Goal: Transaction & Acquisition: Obtain resource

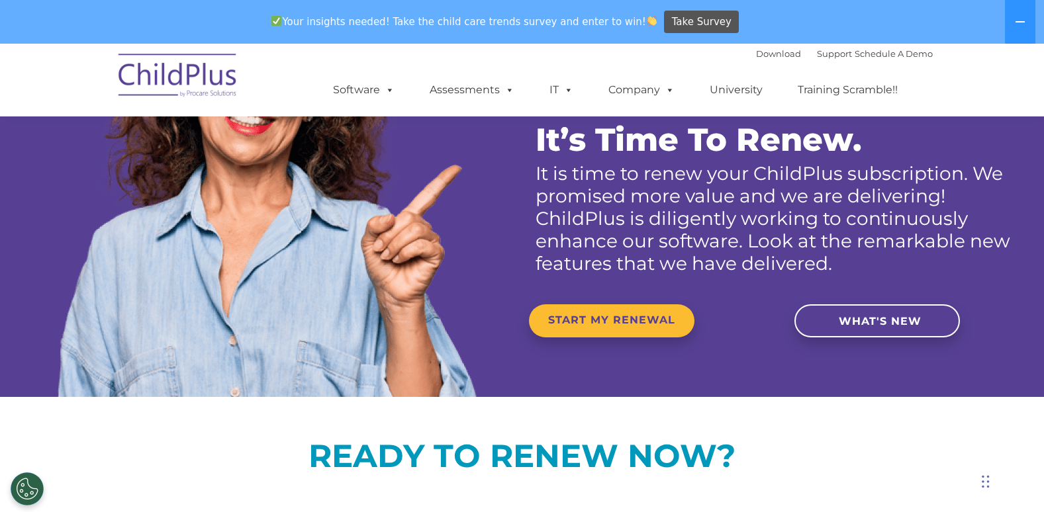
scroll to position [176, 0]
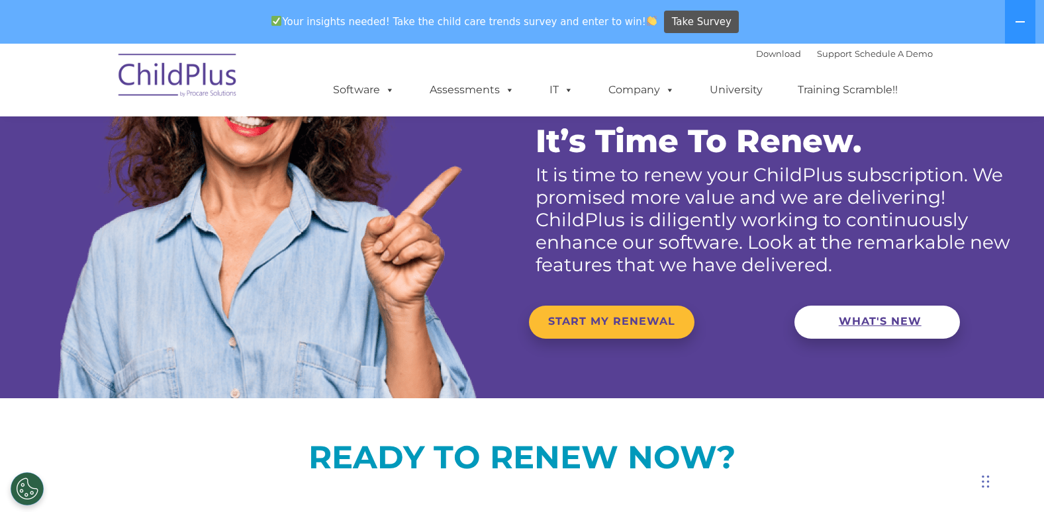
click at [879, 318] on span "WHAT'S NEW" at bounding box center [879, 321] width 83 height 13
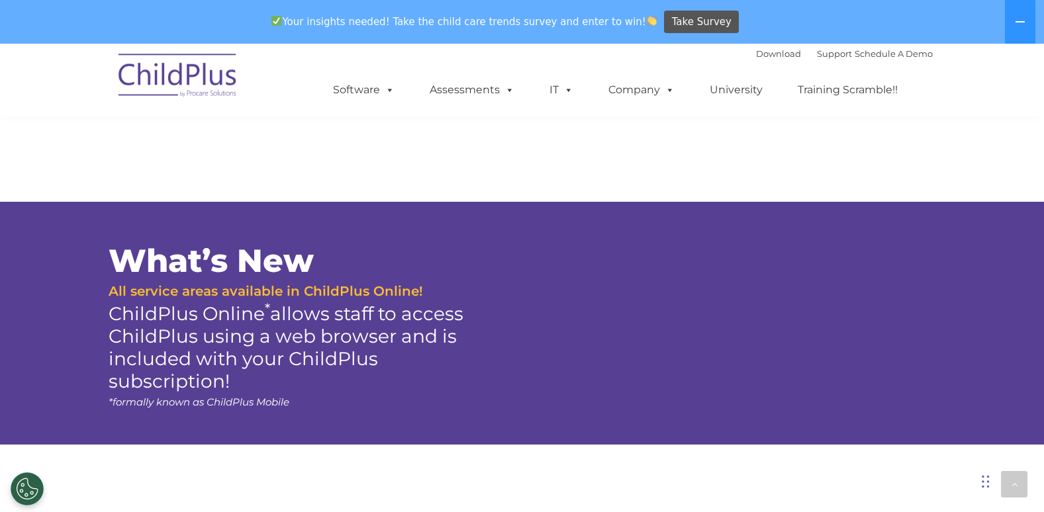
scroll to position [1373, 0]
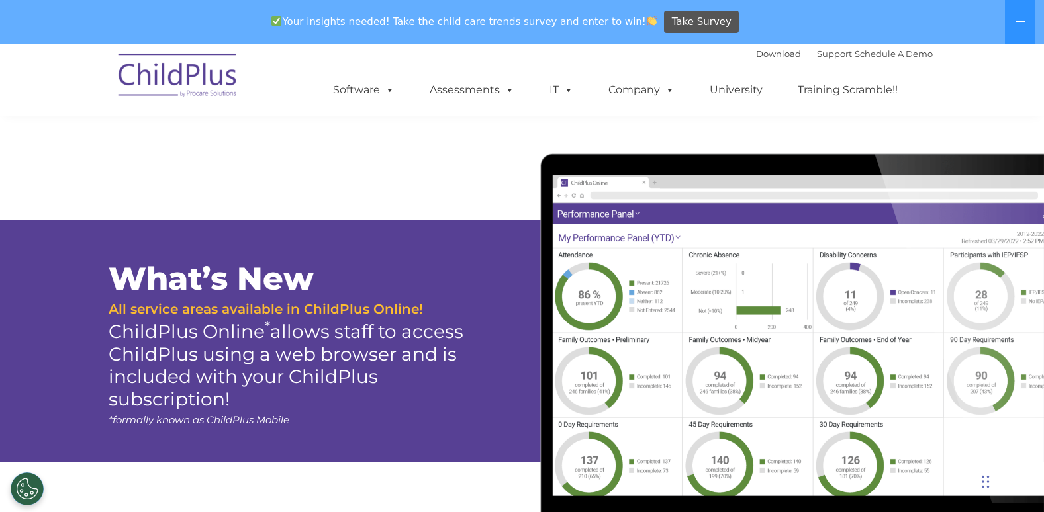
scroll to position [176, 0]
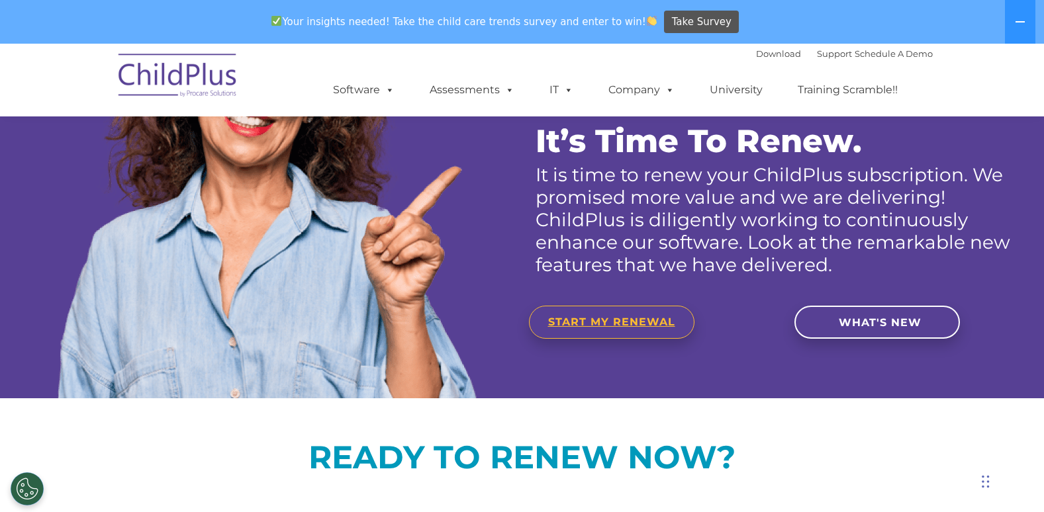
click at [596, 323] on span "START MY RENEWAL" at bounding box center [611, 322] width 127 height 13
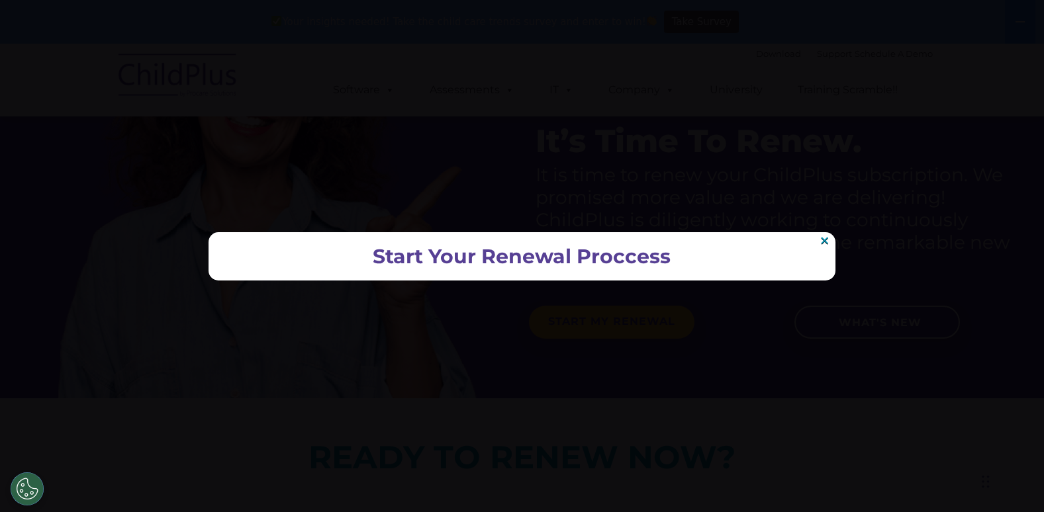
click at [514, 259] on h2 "Start Your Renewal Proccess" at bounding box center [522, 257] width 600 height 22
click at [457, 322] on div at bounding box center [522, 256] width 1044 height 512
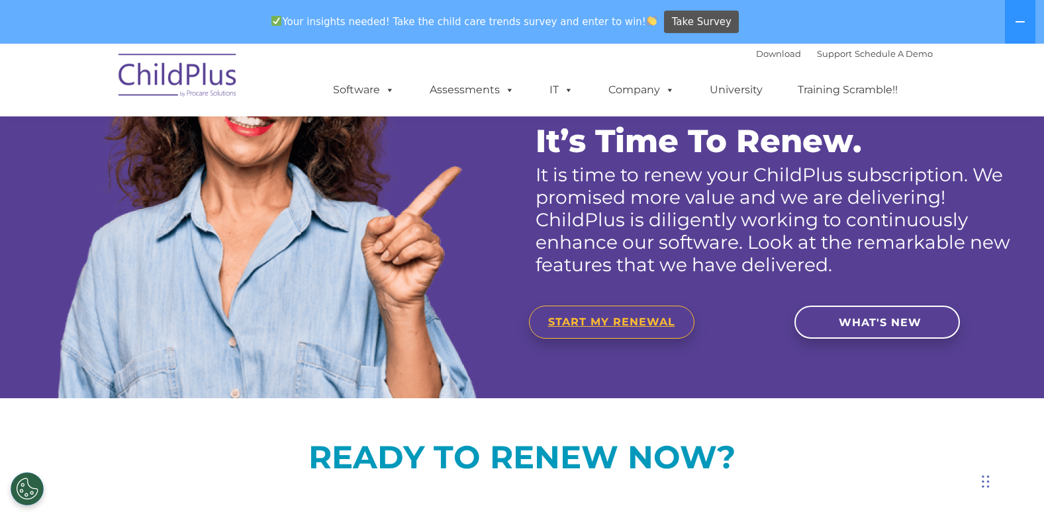
click at [619, 316] on span "START MY RENEWAL" at bounding box center [611, 322] width 127 height 13
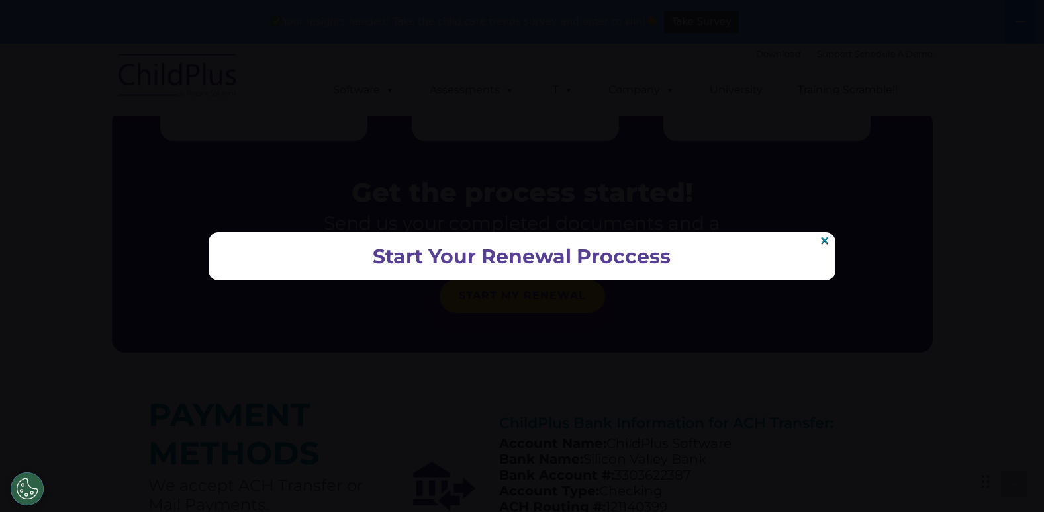
scroll to position [791, 0]
click at [330, 258] on h2 "Start Your Renewal Proccess" at bounding box center [522, 257] width 600 height 22
click at [330, 256] on h2 "Start Your Renewal Proccess" at bounding box center [522, 257] width 600 height 22
drag, startPoint x: 330, startPoint y: 256, endPoint x: 472, endPoint y: 245, distance: 142.7
click at [472, 245] on div "Start Your Renewal Proccess ×" at bounding box center [521, 256] width 626 height 48
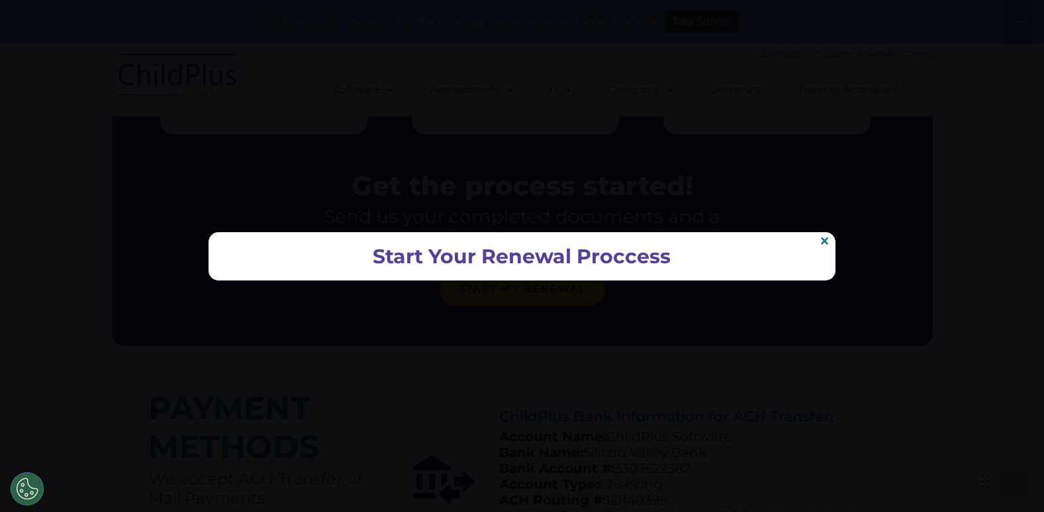
drag, startPoint x: 472, startPoint y: 245, endPoint x: 698, endPoint y: 252, distance: 225.8
click at [699, 252] on h2 "Start Your Renewal Proccess" at bounding box center [522, 257] width 600 height 22
click at [681, 266] on h2 "Start Your Renewal Proccess" at bounding box center [522, 257] width 600 height 22
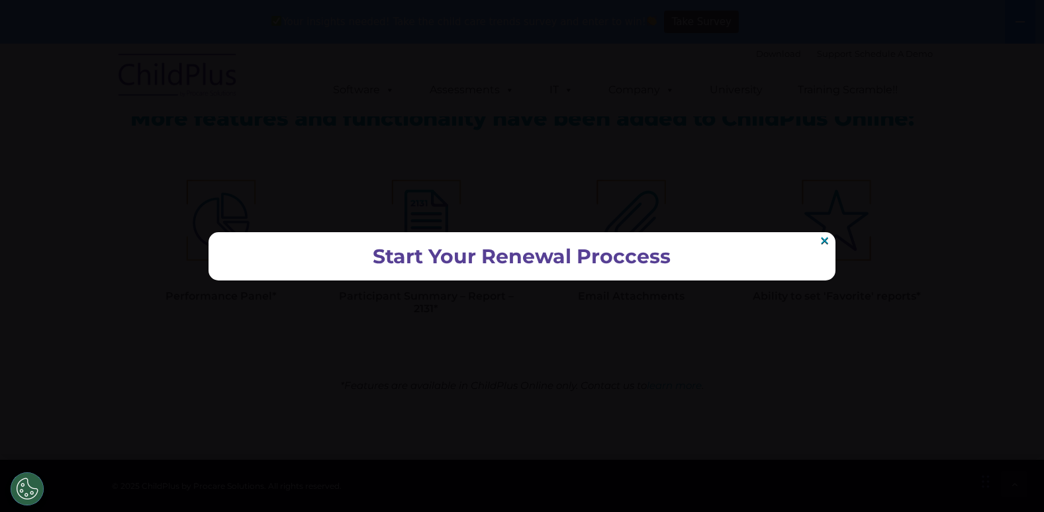
scroll to position [1838, 0]
click at [532, 316] on div at bounding box center [522, 256] width 1044 height 512
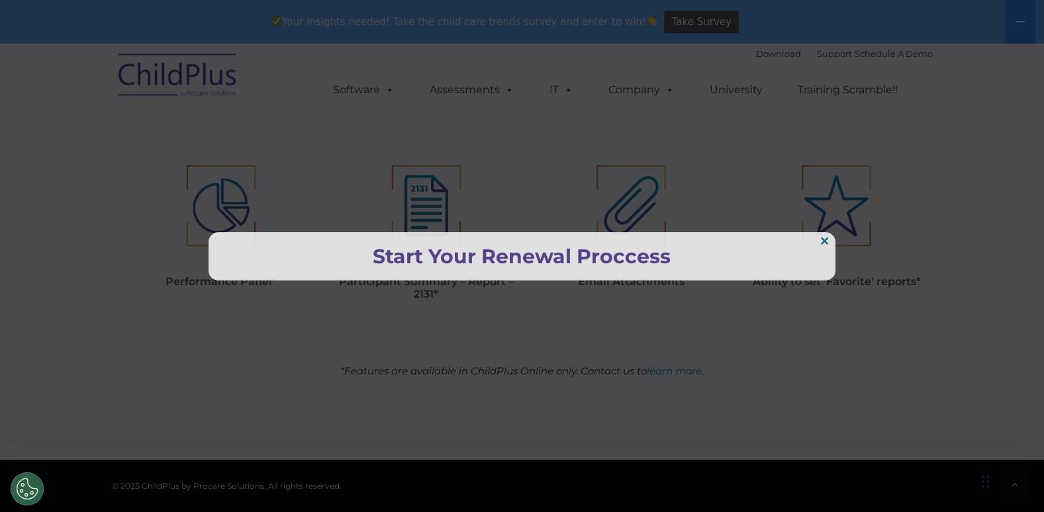
click at [531, 317] on div at bounding box center [522, 256] width 1044 height 512
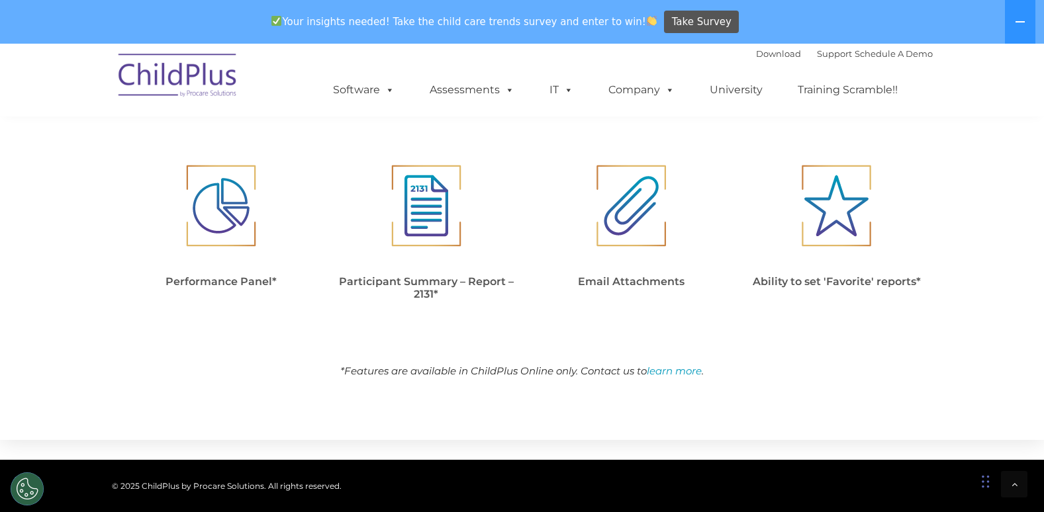
click at [977, 109] on nav "Download Support | Schedule A Demo  MENU MENU Software ChildPlus: The original…" at bounding box center [522, 80] width 1044 height 73
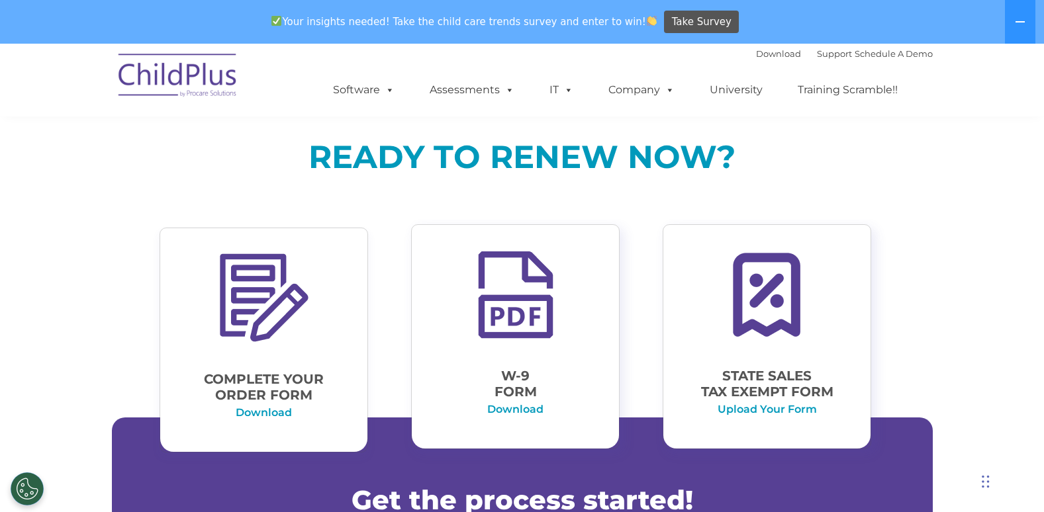
scroll to position [466, 0]
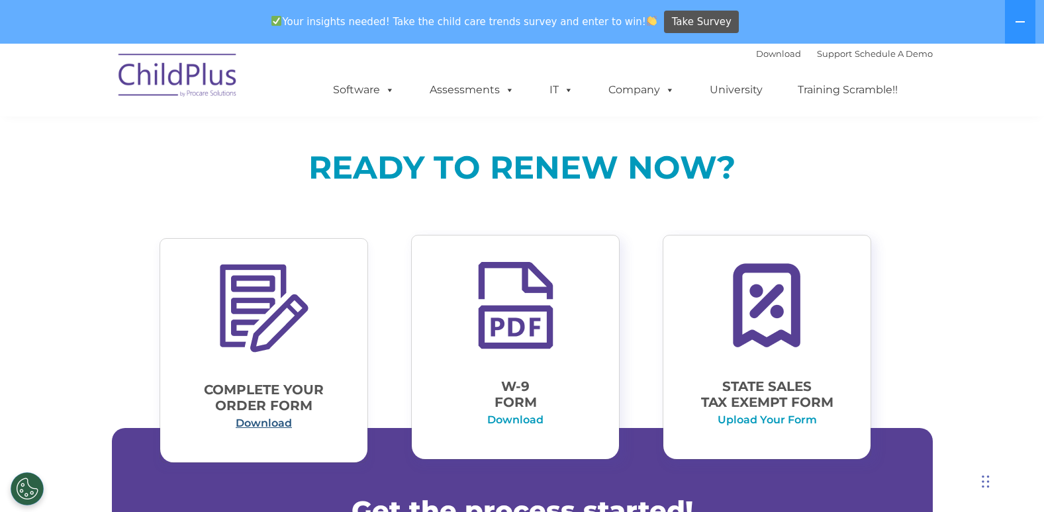
click at [268, 427] on link "Download" at bounding box center [264, 423] width 56 height 13
click at [255, 426] on link "Download" at bounding box center [264, 423] width 56 height 13
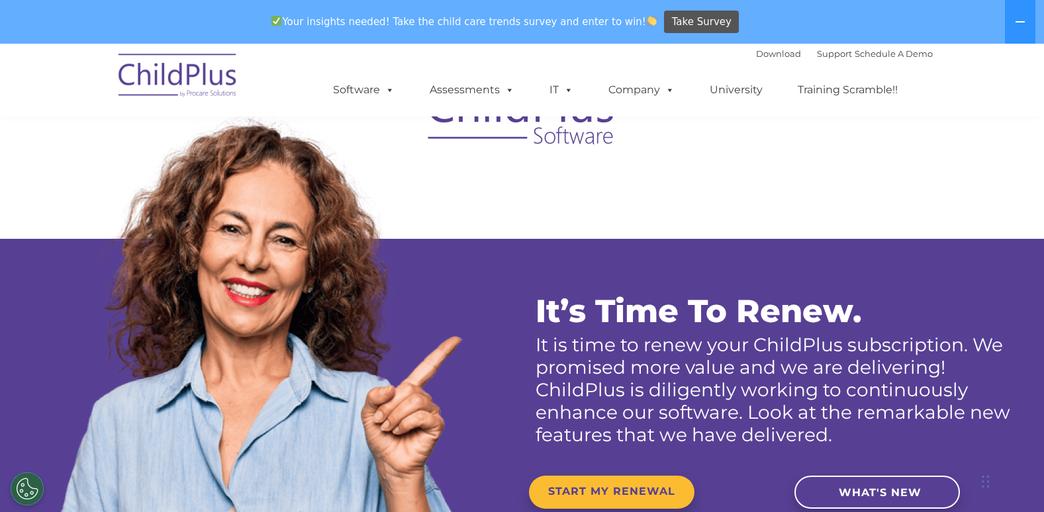
scroll to position [0, 0]
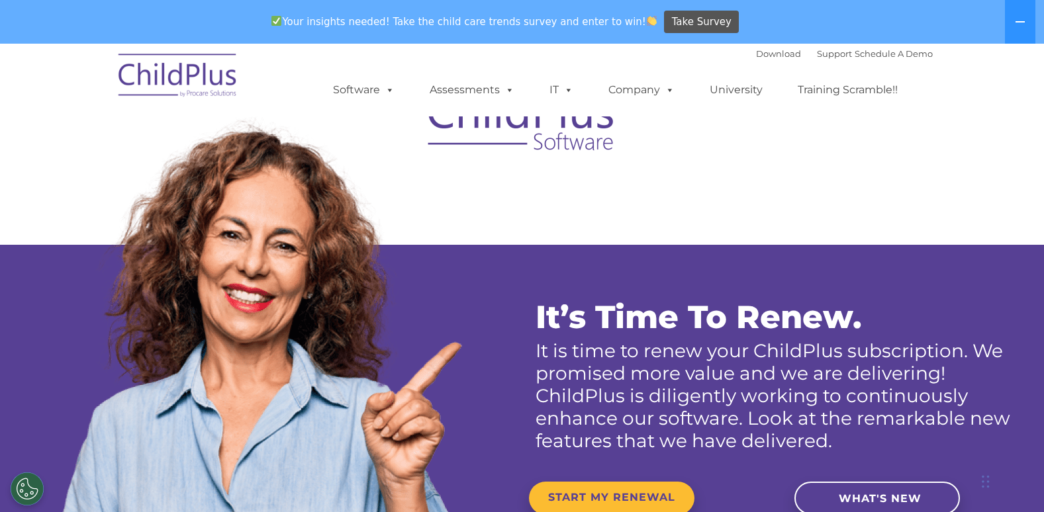
click at [677, 223] on div at bounding box center [522, 395] width 1024 height 559
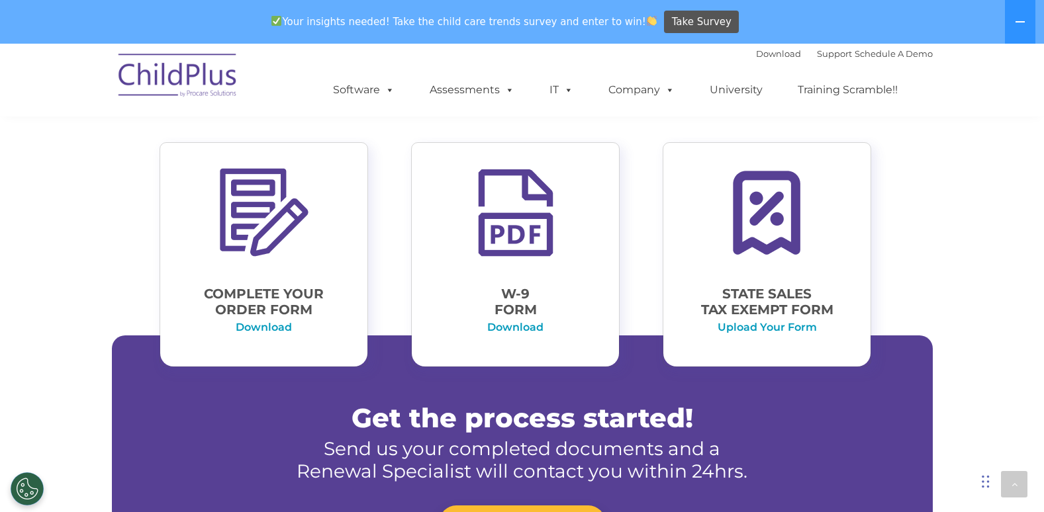
scroll to position [558, 0]
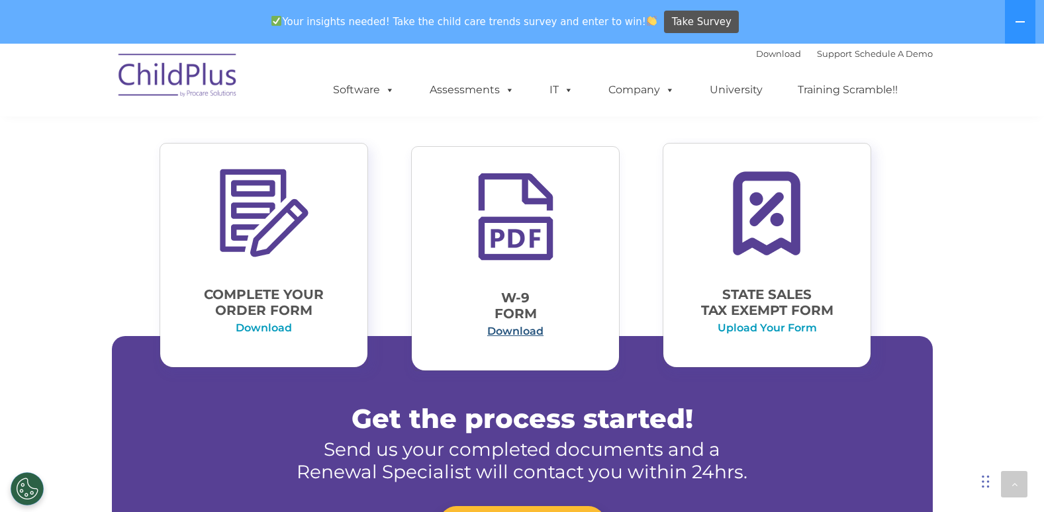
click at [507, 330] on link "Download" at bounding box center [515, 331] width 56 height 13
click at [512, 330] on link "Download" at bounding box center [515, 331] width 56 height 13
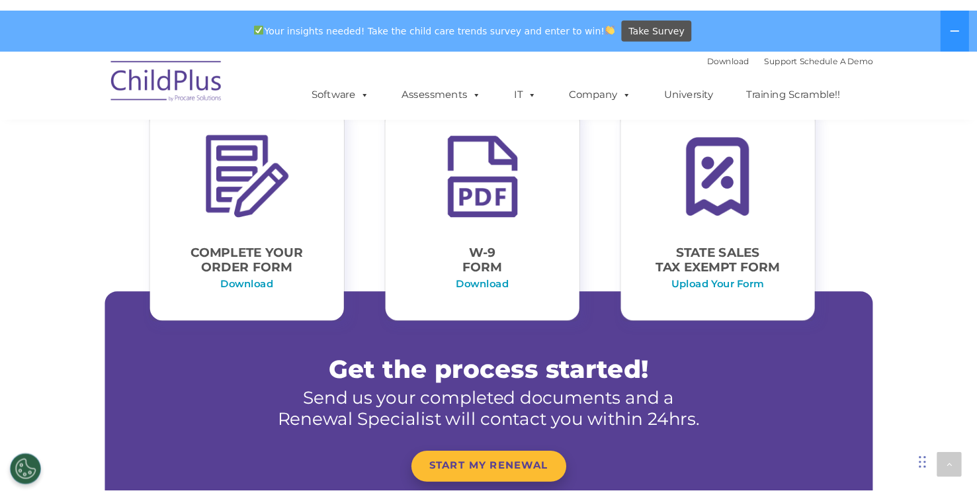
scroll to position [593, 0]
